Goal: Connect with others: Connect with others

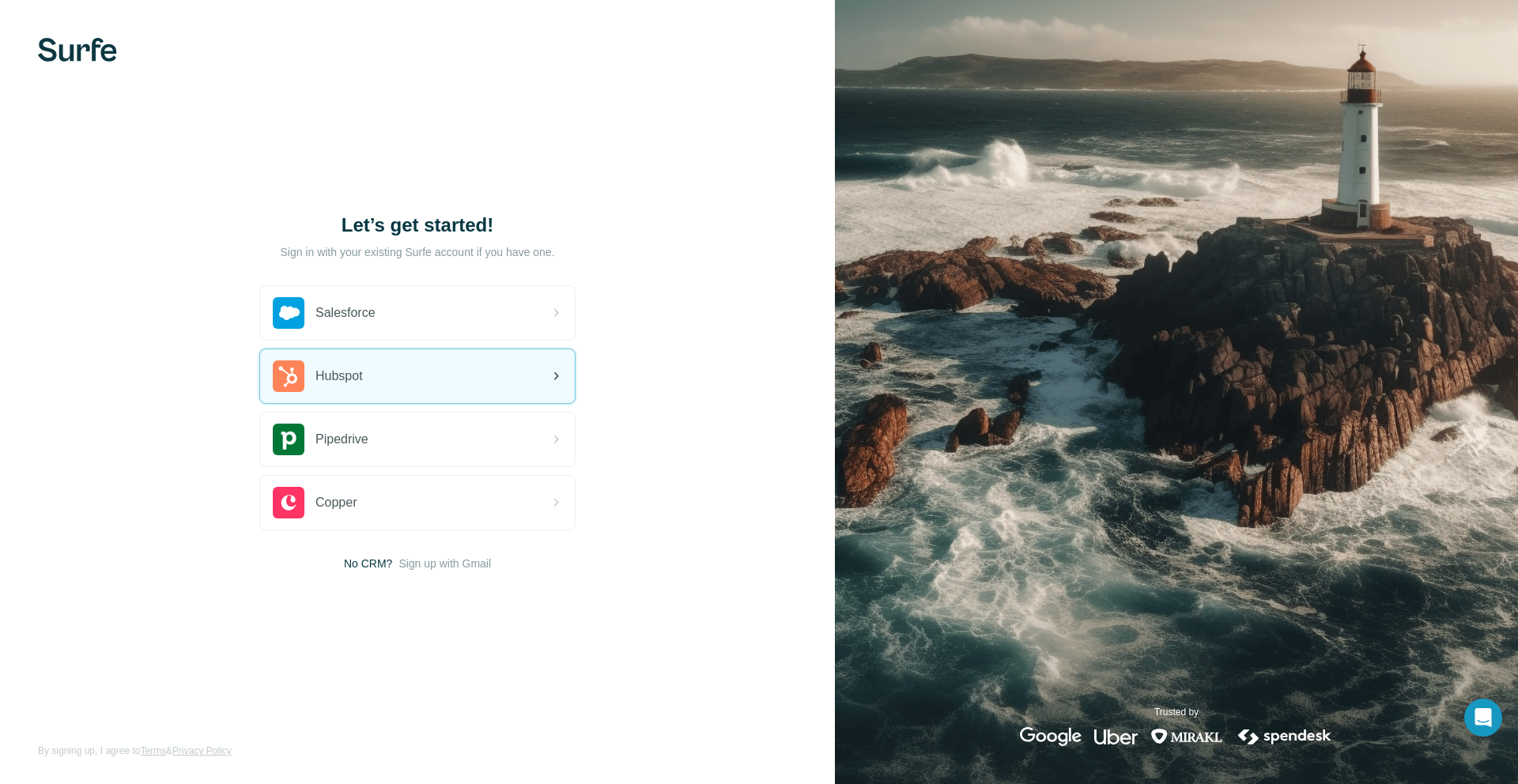
click at [401, 388] on div "Hubspot" at bounding box center [417, 376] width 314 height 53
